Goal: Transaction & Acquisition: Purchase product/service

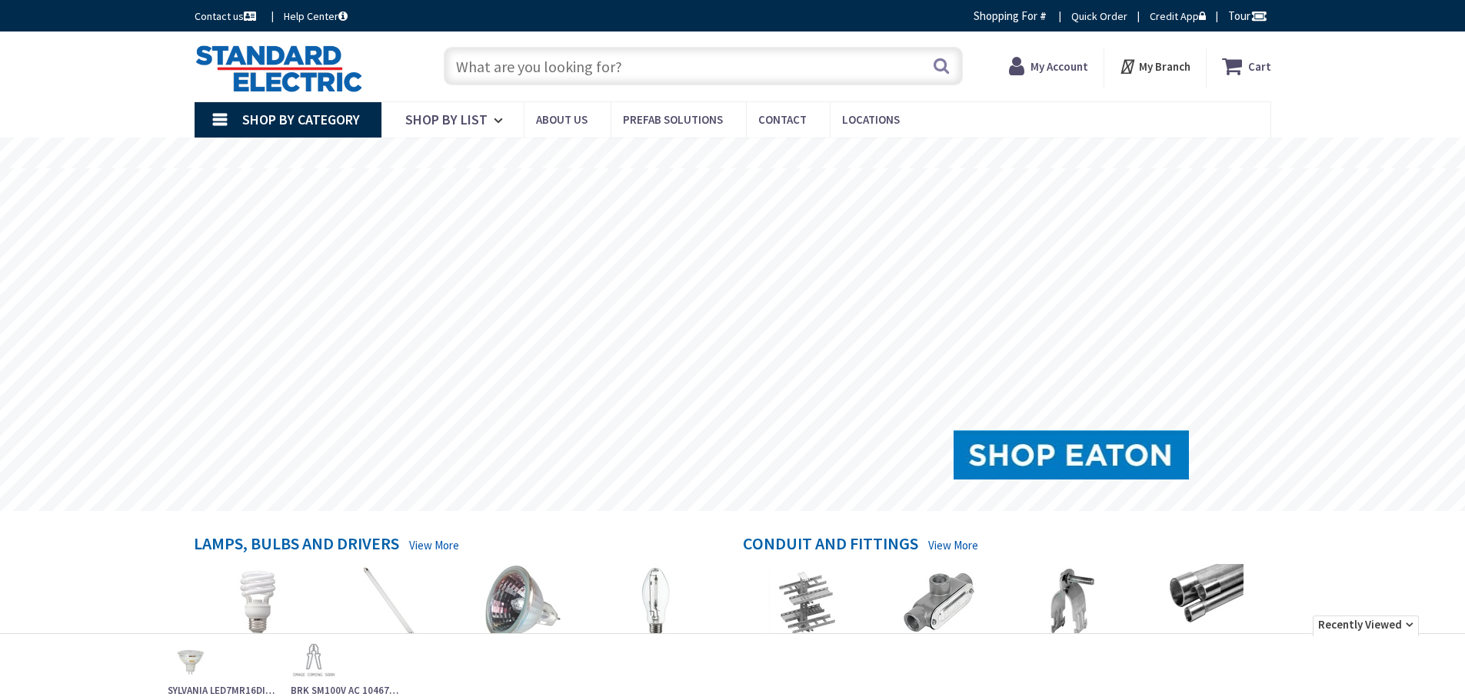
click at [550, 67] on input "text" at bounding box center [703, 66] width 519 height 38
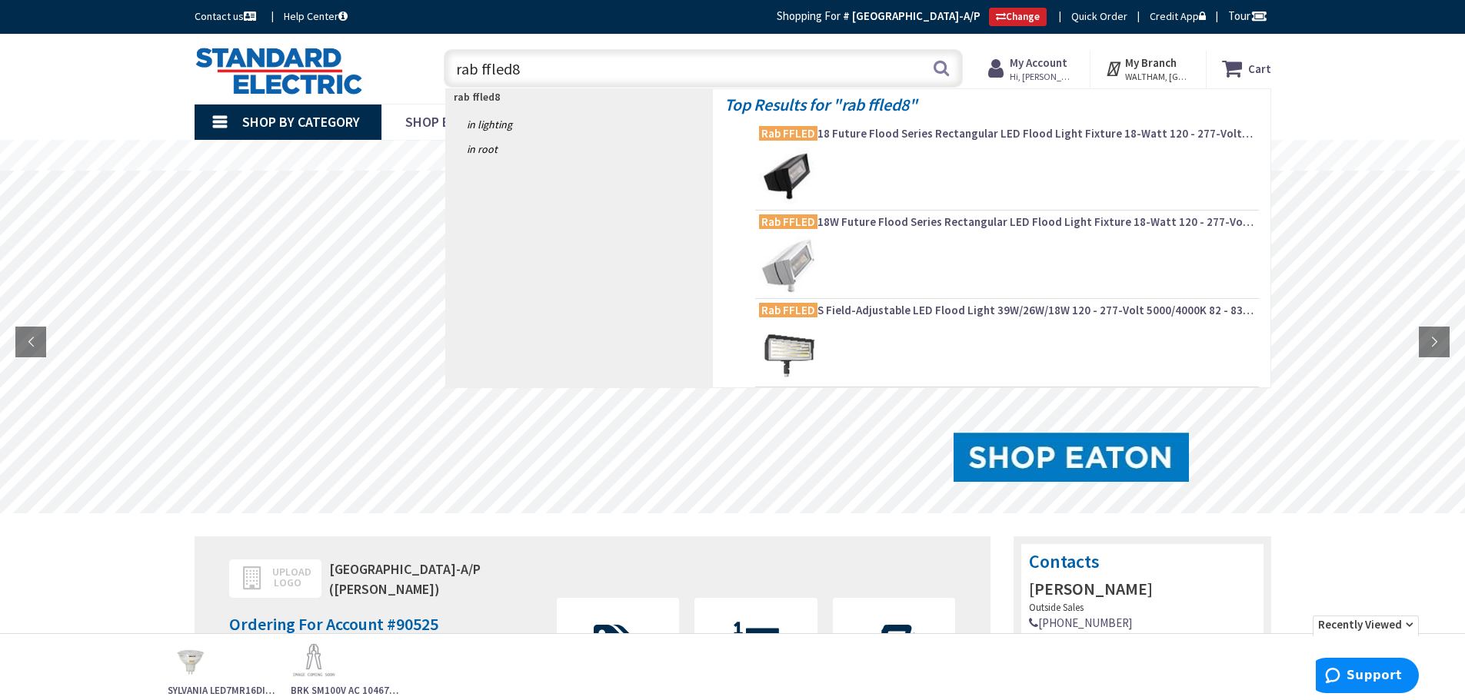
type input "rab ffled80"
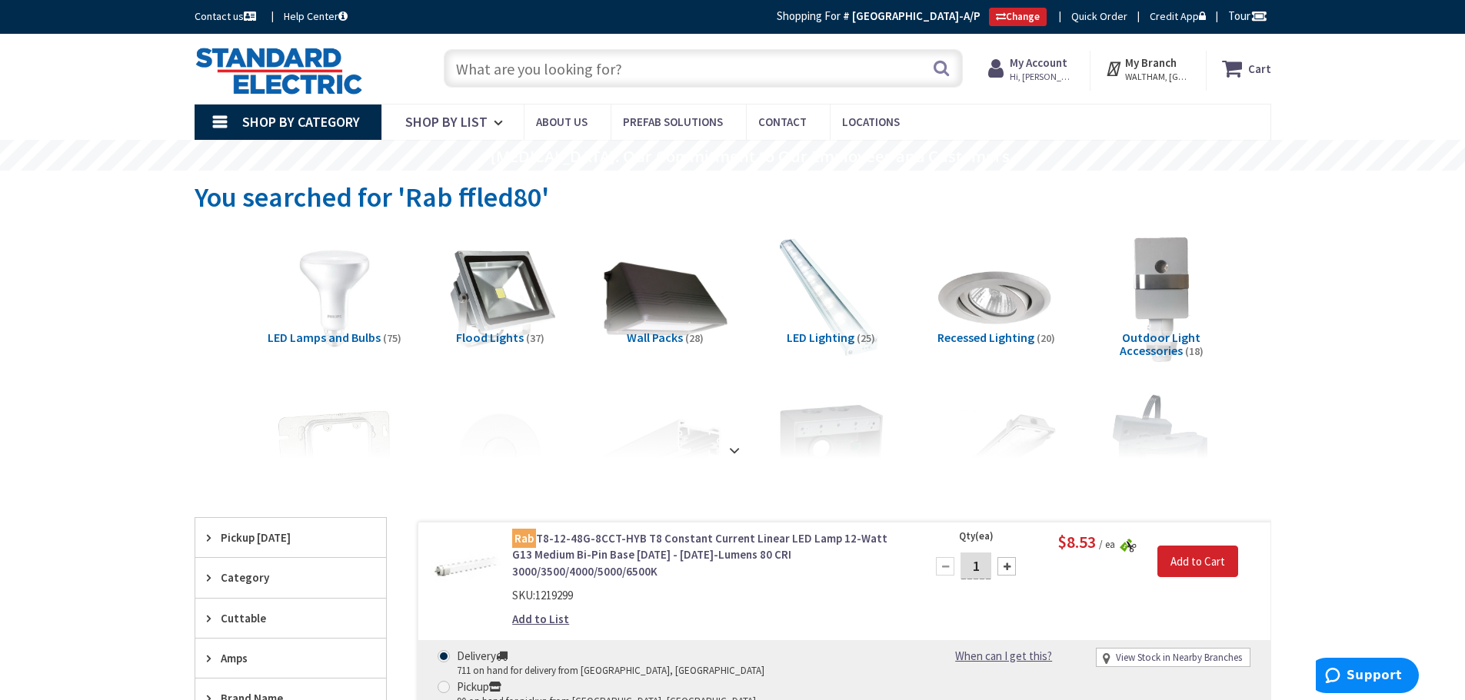
click at [491, 335] on span "Flood Lights" at bounding box center [490, 337] width 68 height 15
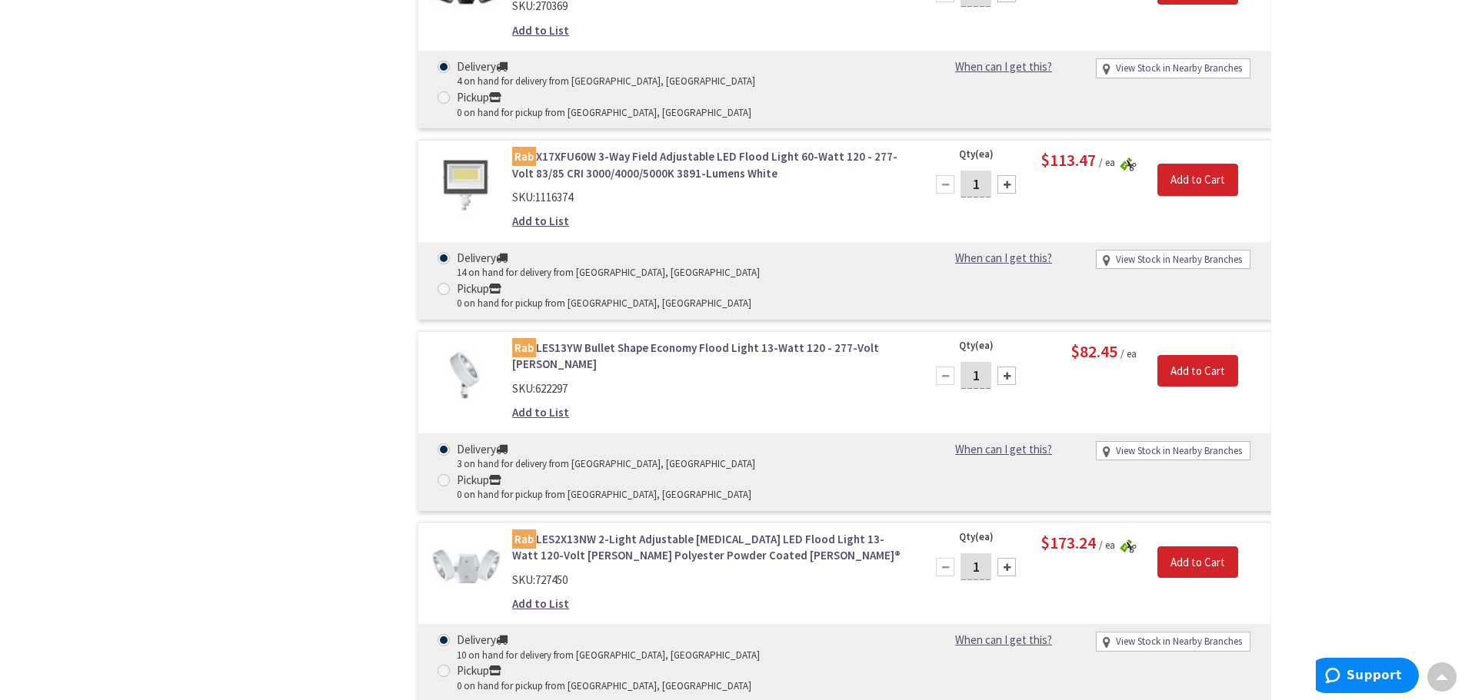
scroll to position [3209, 0]
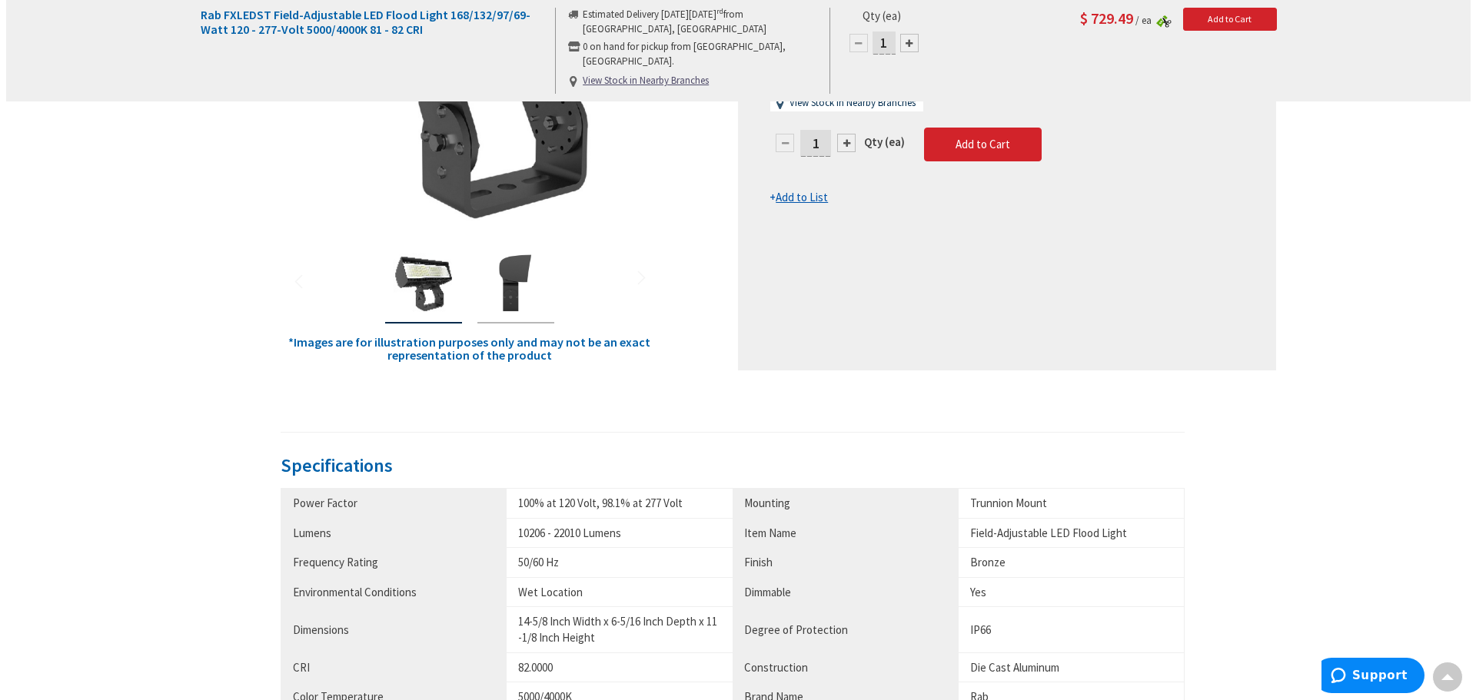
scroll to position [77, 0]
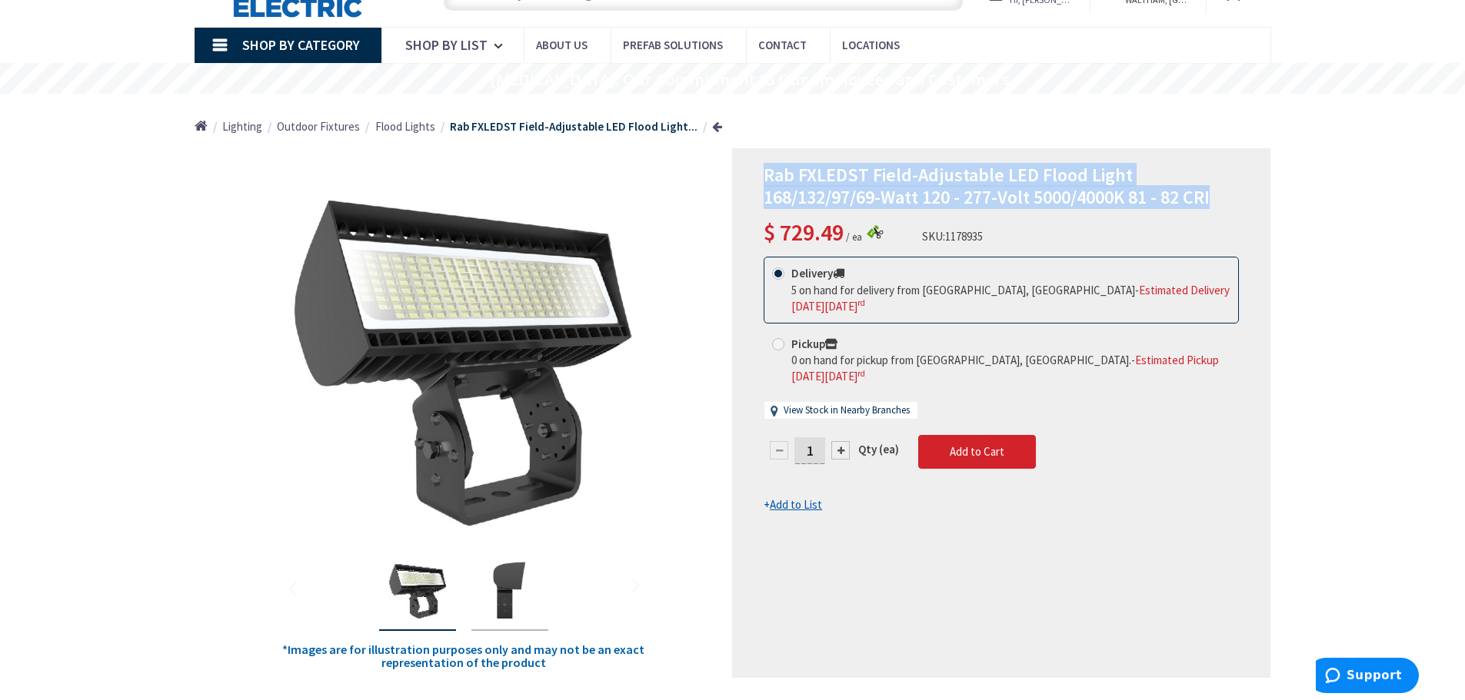
drag, startPoint x: 767, startPoint y: 176, endPoint x: 1221, endPoint y: 196, distance: 454.8
click at [1221, 196] on h1 "Rab FXLEDST Field-Adjustable LED Flood Light 168/132/97/69-Watt 120 - 277-Volt …" at bounding box center [1000, 187] width 475 height 45
copy span "Rab FXLEDST Field-Adjustable LED Flood Light 168/132/97/69-Watt 120 - 277-Volt …"
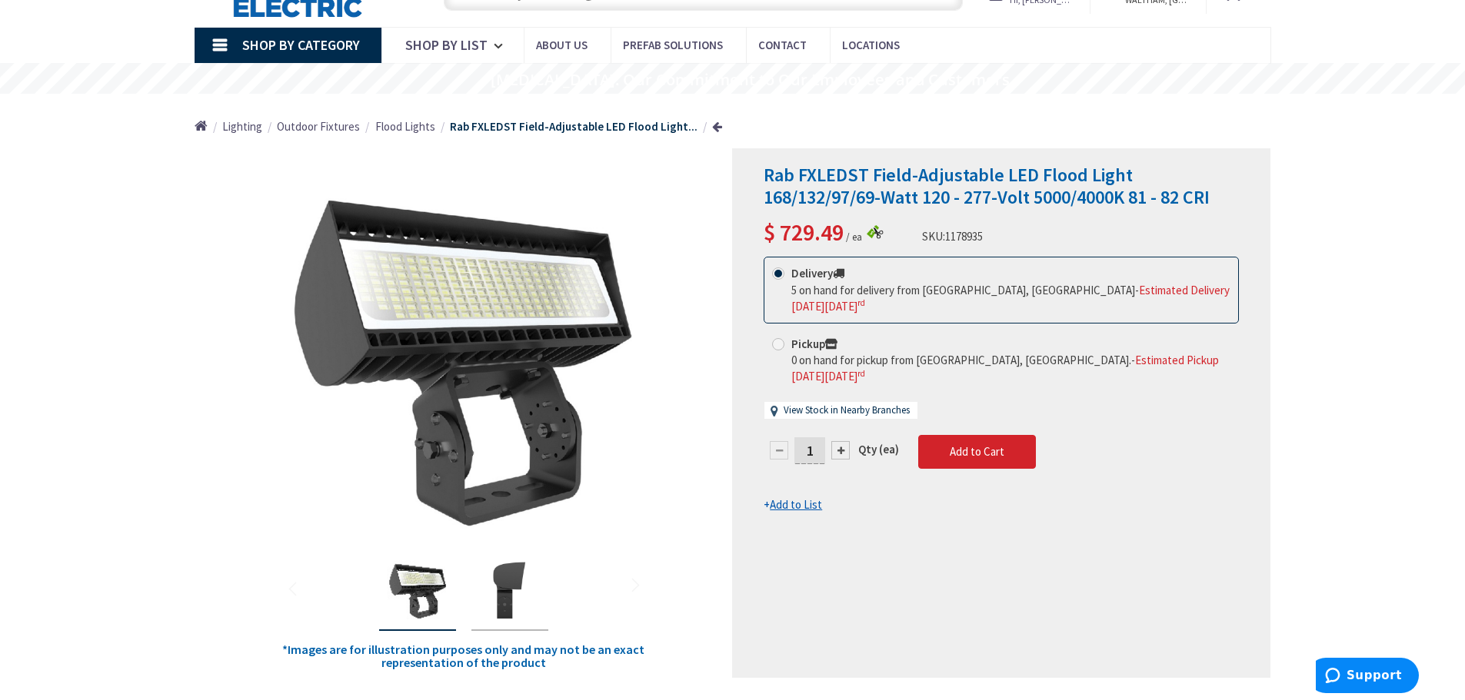
click at [843, 441] on div at bounding box center [840, 450] width 18 height 18
type input "2"
click at [982, 444] on span "Add to Cart" at bounding box center [976, 451] width 55 height 15
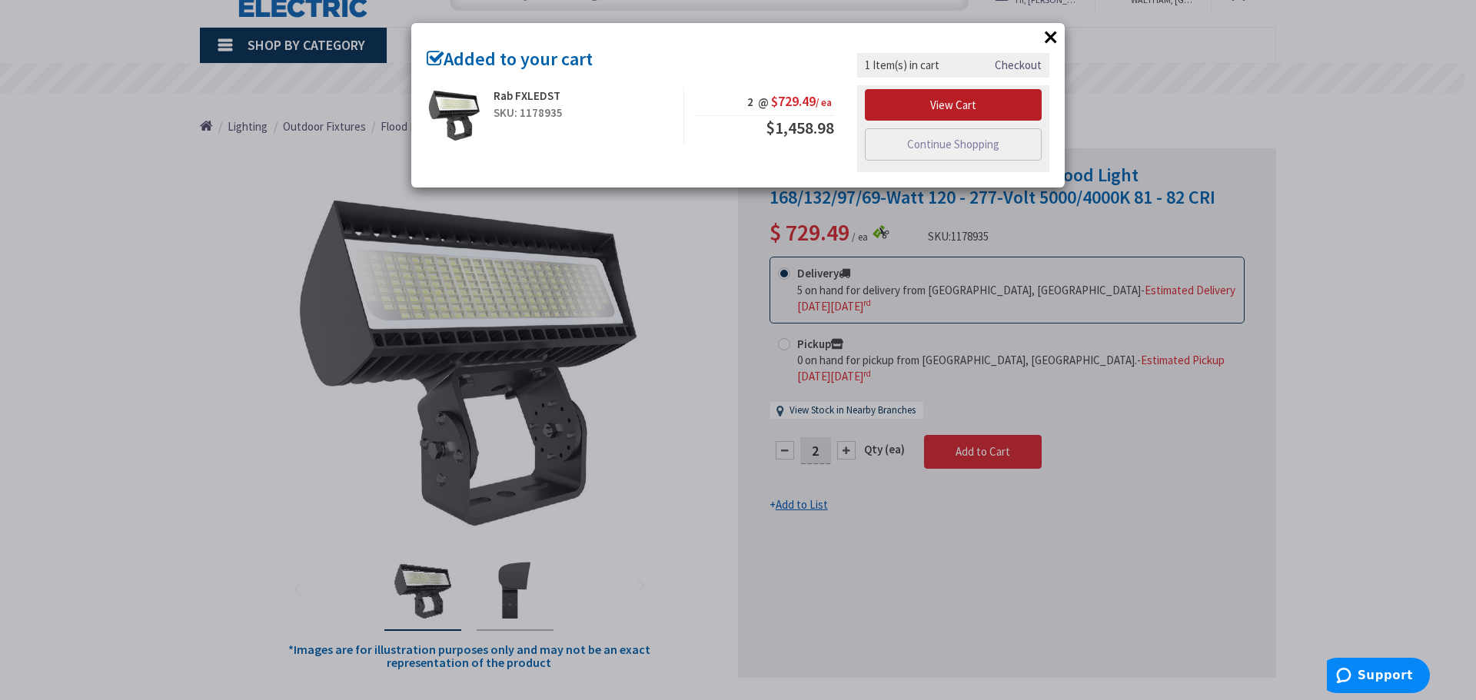
click at [958, 110] on link "View Cart" at bounding box center [953, 105] width 177 height 32
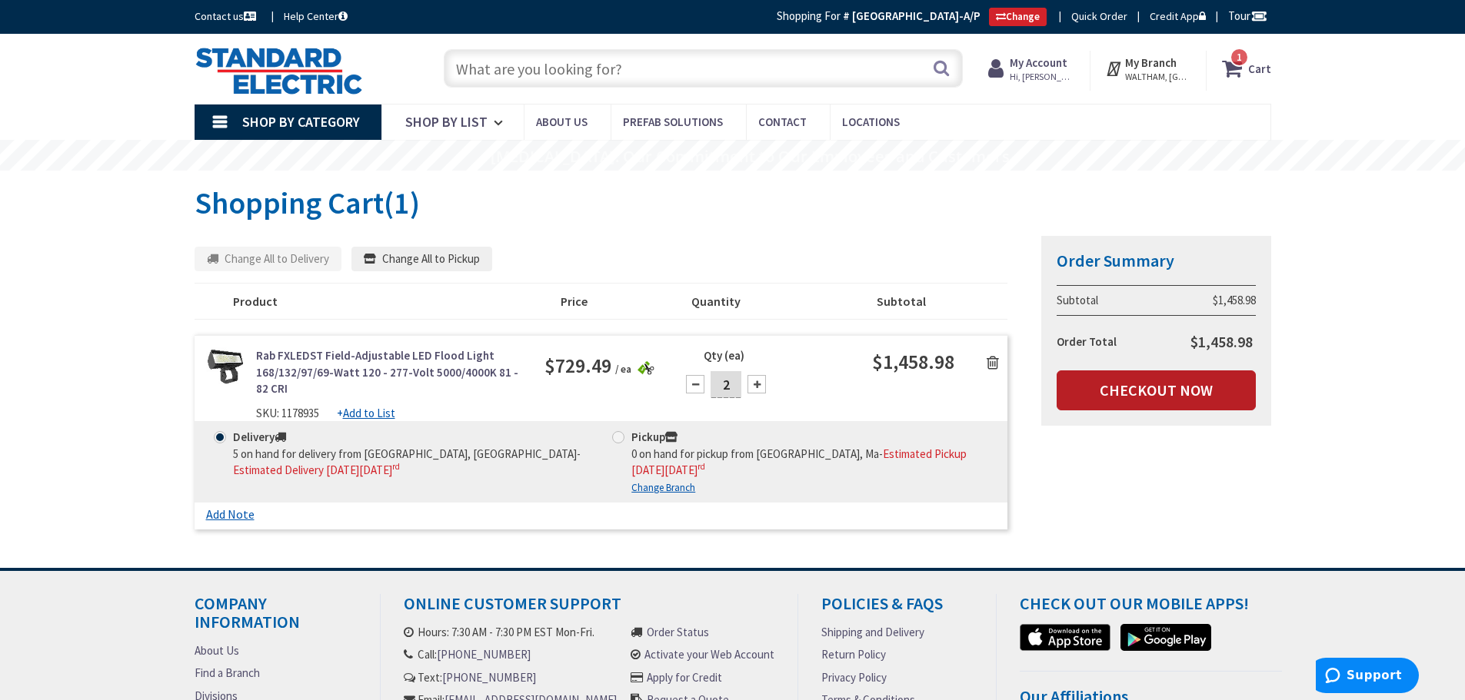
click at [1168, 391] on link "Checkout Now" at bounding box center [1155, 391] width 199 height 40
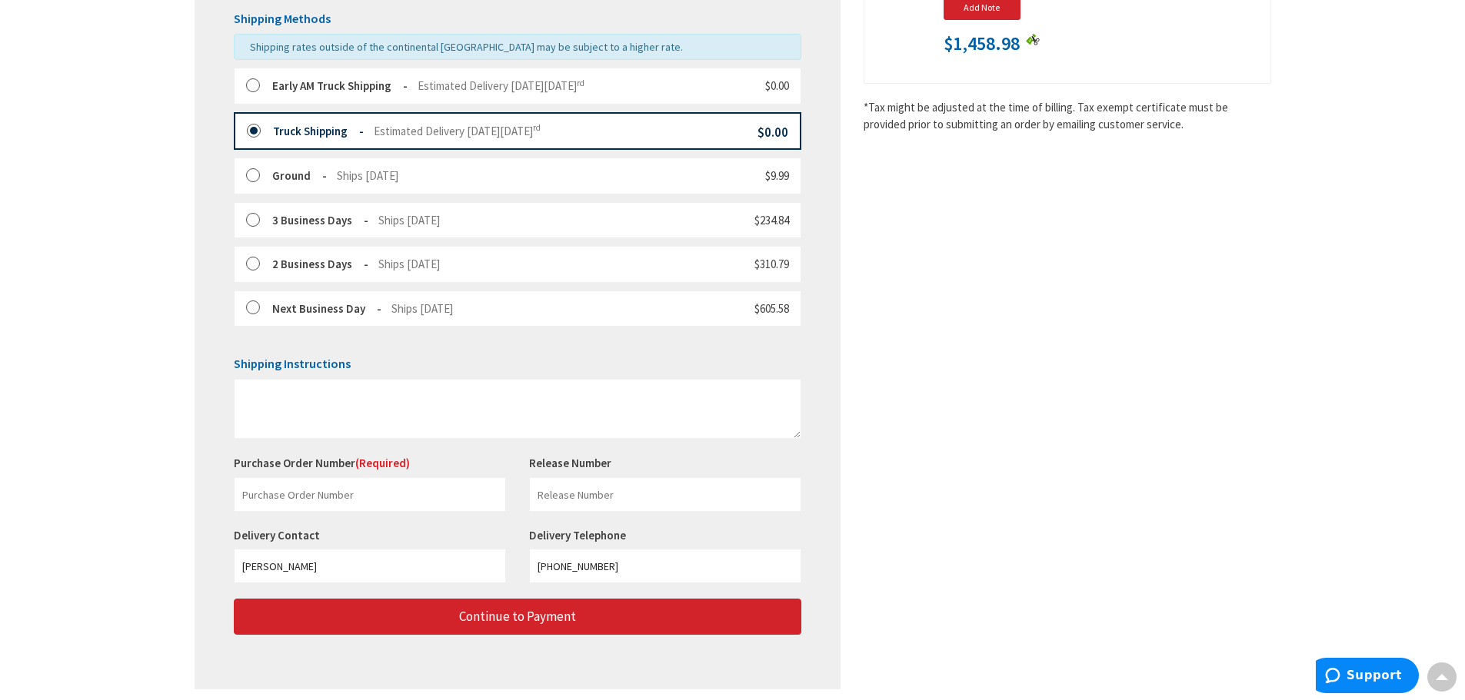
scroll to position [384, 0]
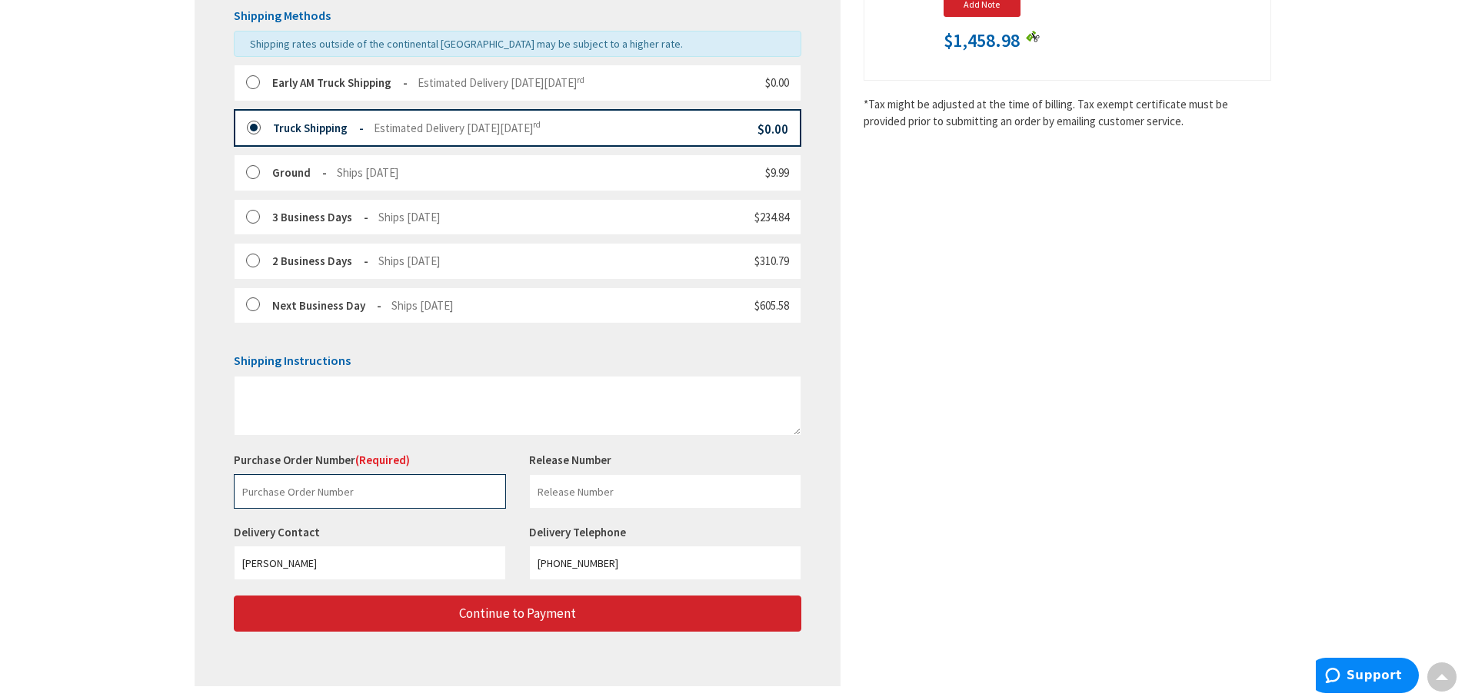
click at [360, 487] on input "text" at bounding box center [370, 491] width 272 height 35
type input "FM-295792"
click at [646, 495] on input "text" at bounding box center [665, 491] width 272 height 35
type input "FM-295792"
click at [1032, 426] on div "Shipping Review & Payment Estimated Total $1,458.98 1 Some items in your order …" at bounding box center [733, 199] width 1076 height 1006
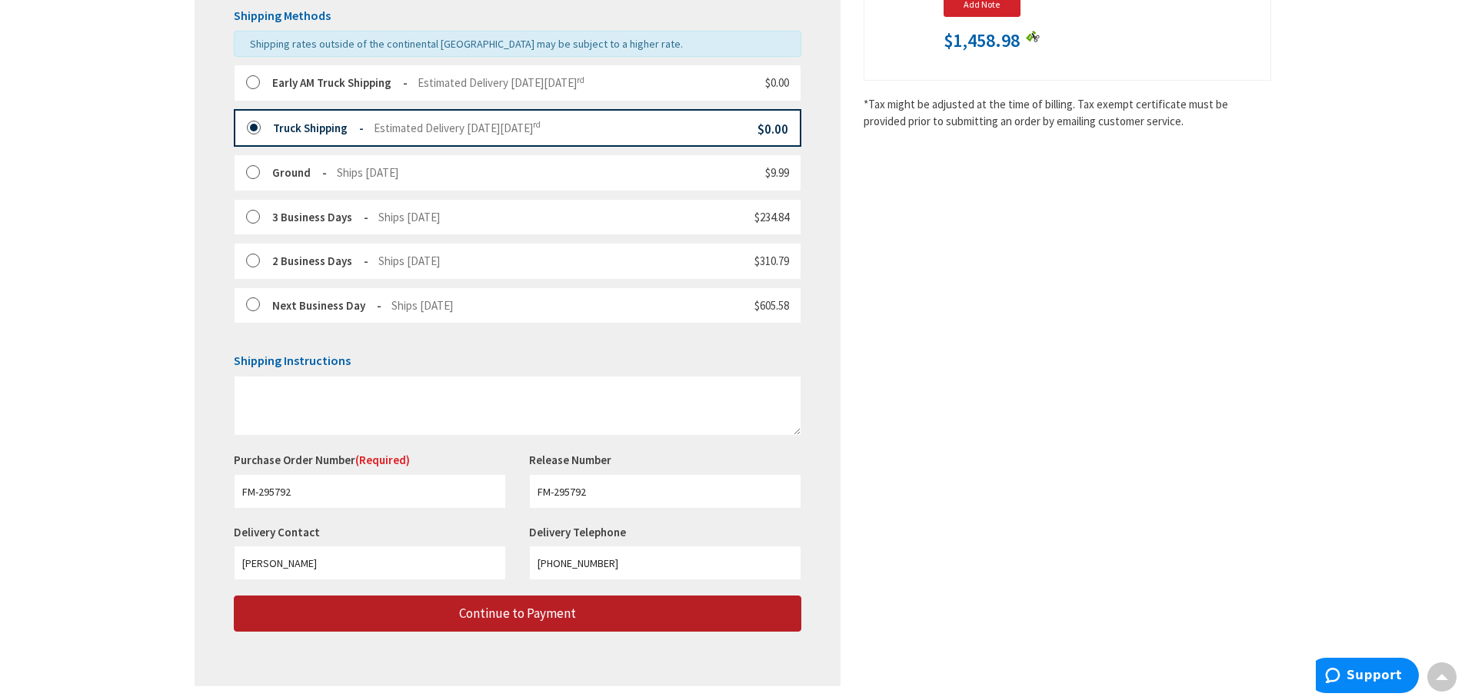
click at [527, 621] on span "Continue to Payment" at bounding box center [517, 613] width 117 height 17
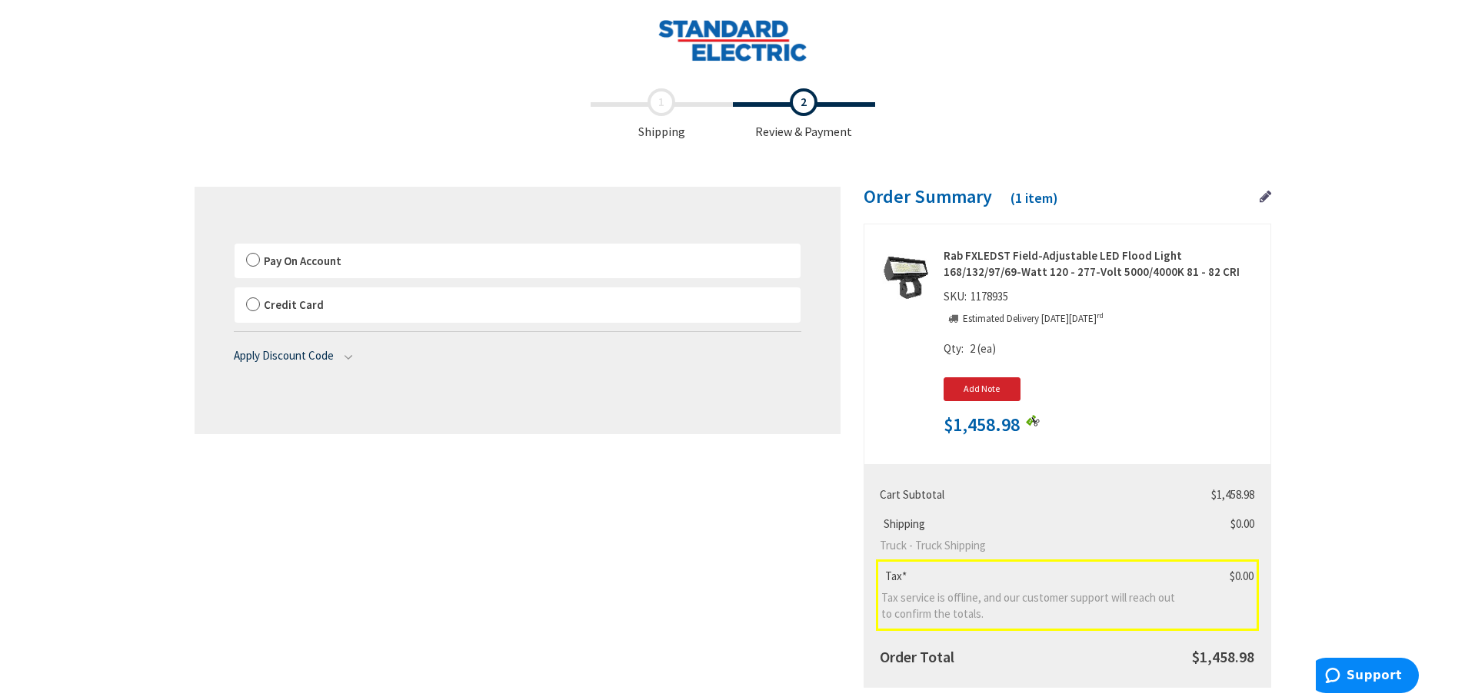
click at [253, 264] on label "Pay On Account" at bounding box center [517, 261] width 566 height 35
click at [234, 247] on input "Pay On Account" at bounding box center [234, 247] width 0 height 0
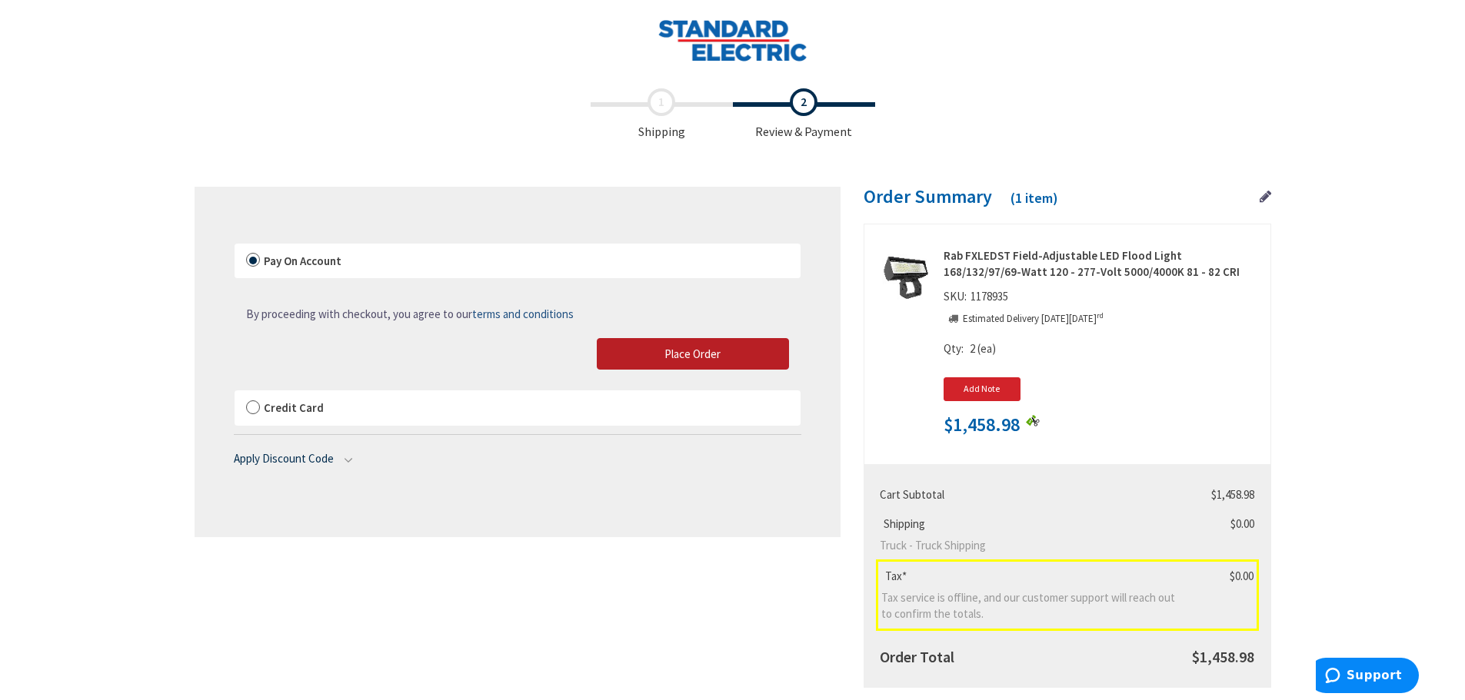
click at [677, 361] on button "Place Order" at bounding box center [693, 354] width 192 height 32
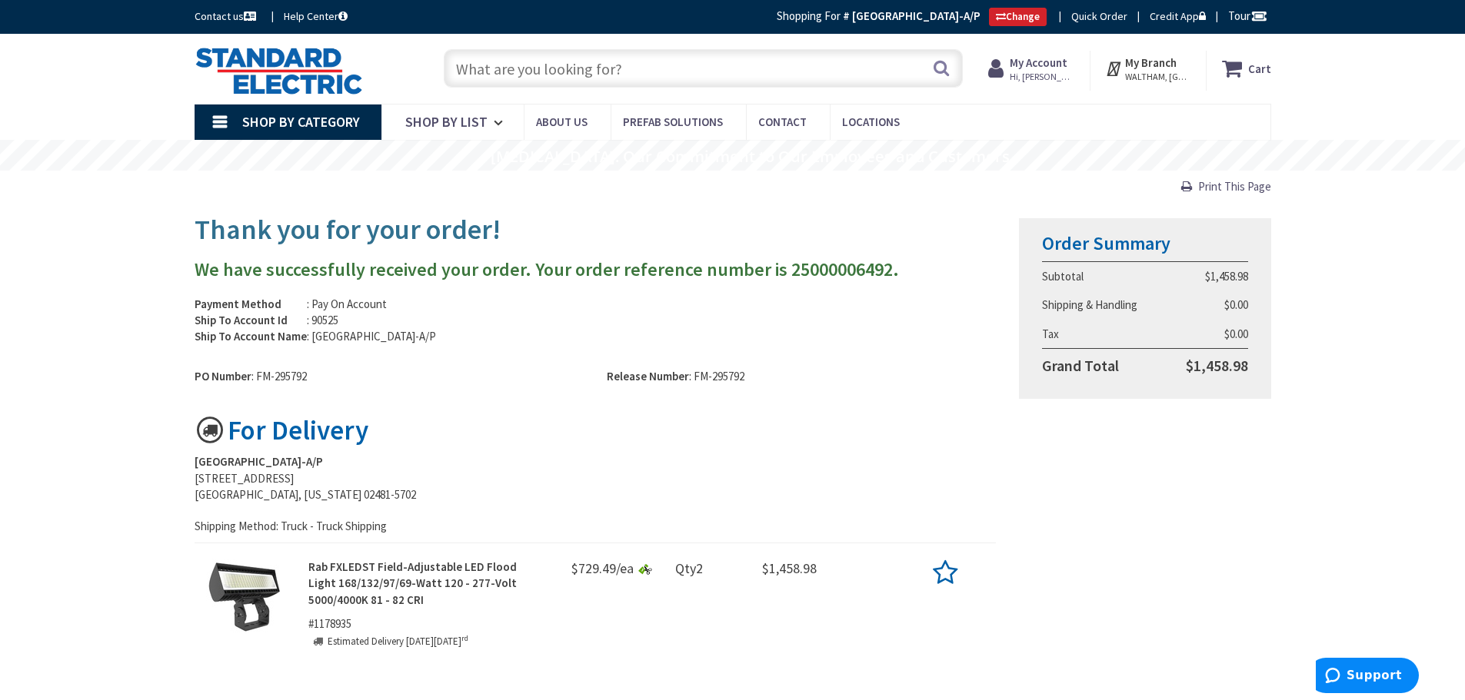
click at [1229, 189] on span "Print This Page" at bounding box center [1234, 186] width 73 height 15
